Goal: Complete application form

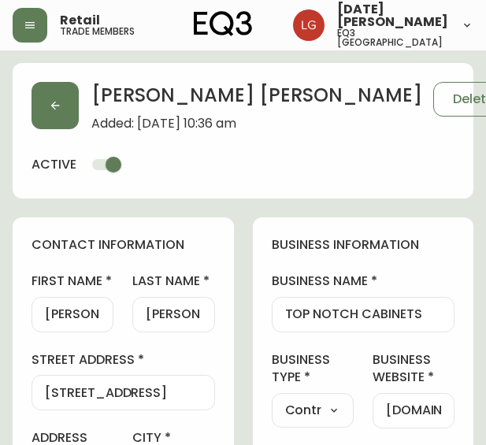
select select "ON"
select select "CA"
select select "CA_EN"
select select "Outreach from a Trade Rep"
select select "Contractor"
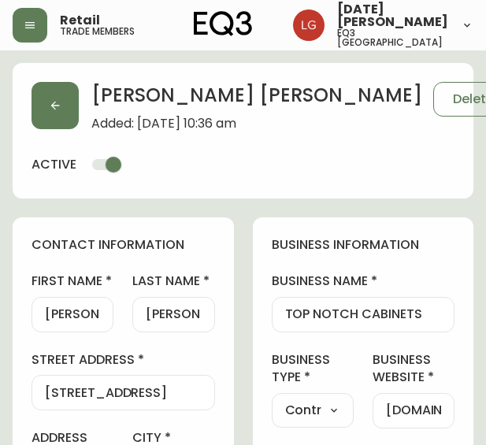
select select "cjw10z96q005b6gs00r6w7pwt"
select select "false"
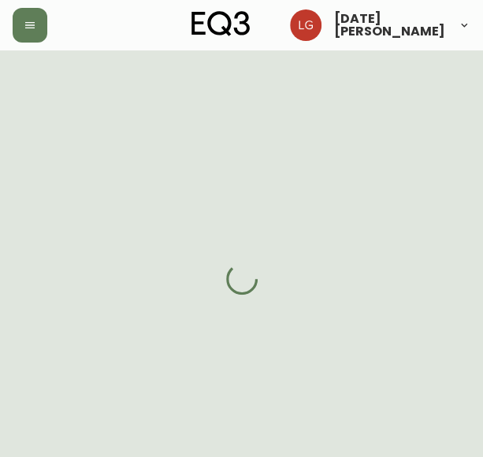
select select "CA"
select select "US"
select select "US_EN"
select select "Other"
select select "Interior Designer"
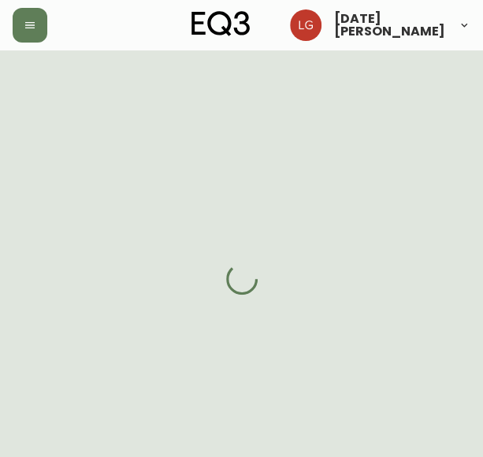
select select "true"
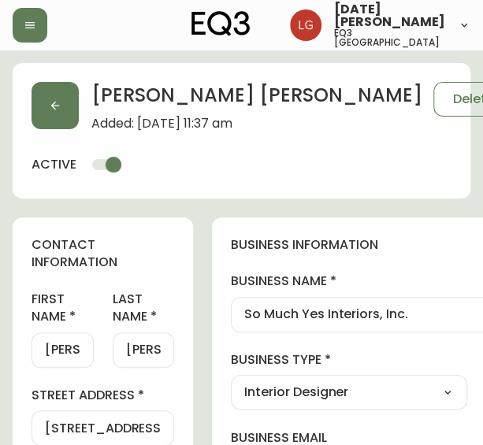
type input "EQ3 US Trade - [GEOGRAPHIC_DATA]"
select select "cm48zha2033ze0170ss7kujjb"
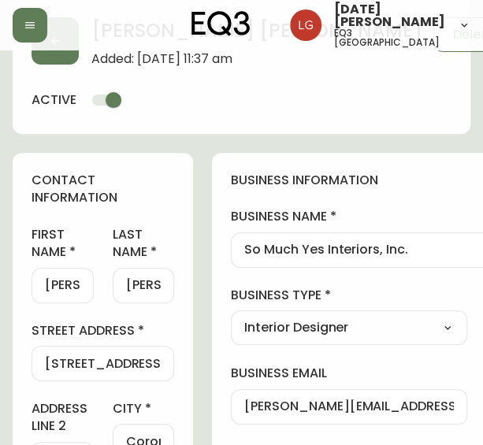
scroll to position [39, 0]
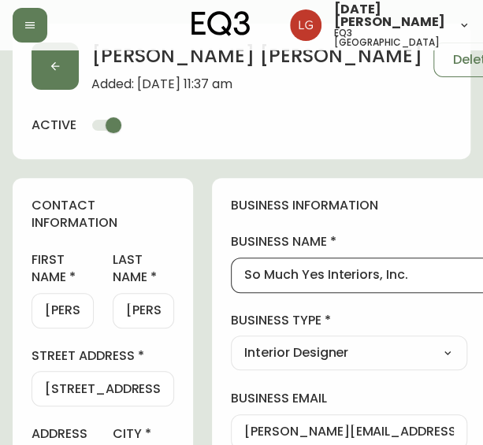
drag, startPoint x: 429, startPoint y: 270, endPoint x: 219, endPoint y: 236, distance: 212.3
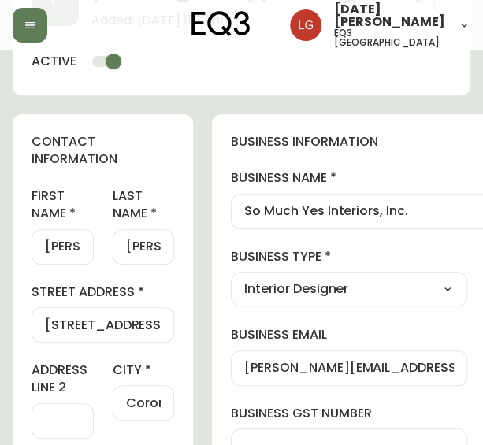
scroll to position [197, 0]
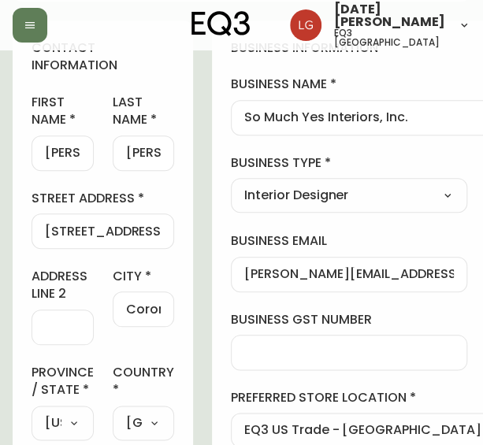
drag, startPoint x: 411, startPoint y: 272, endPoint x: 495, endPoint y: 279, distance: 83.8
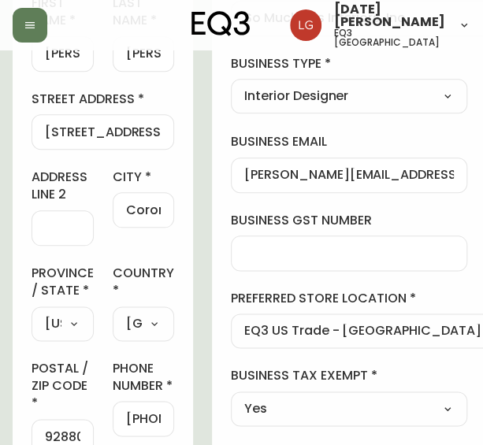
scroll to position [355, 0]
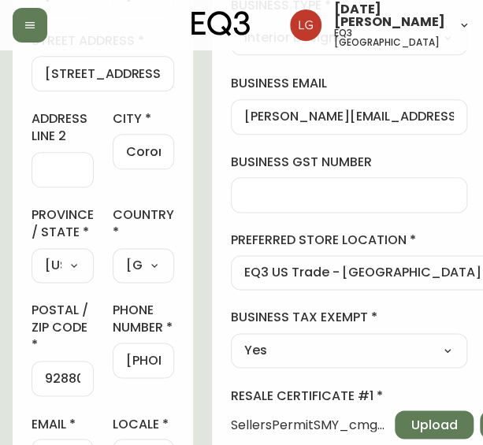
click at [139, 368] on input "[PHONE_NUMBER]" at bounding box center [143, 360] width 35 height 15
drag, startPoint x: 138, startPoint y: 377, endPoint x: 243, endPoint y: 383, distance: 105.0
